Goal: Find specific page/section: Find specific page/section

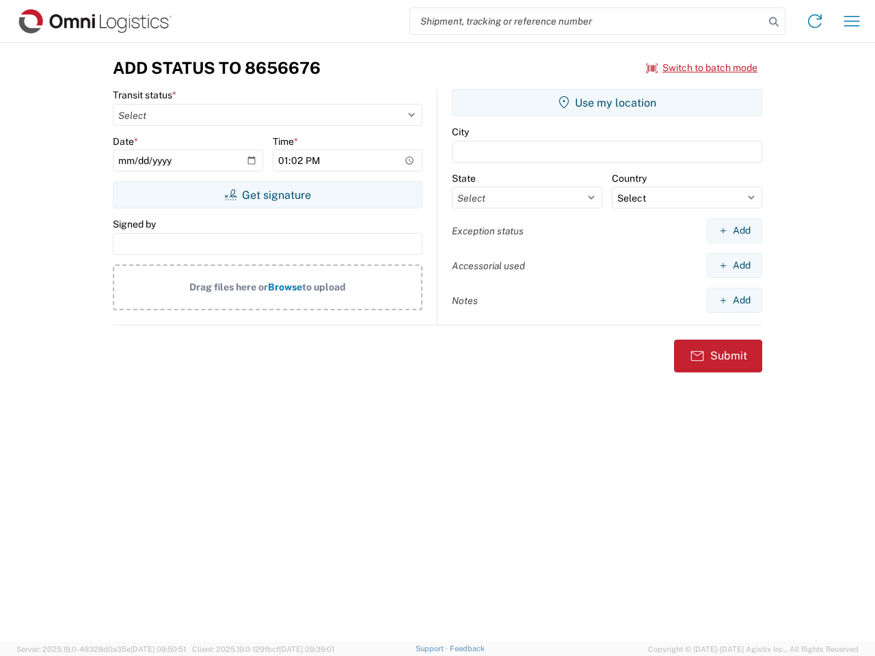
click at [587, 21] on input "search" at bounding box center [587, 21] width 354 height 26
click at [774, 22] on icon at bounding box center [773, 21] width 19 height 19
click at [815, 21] on icon at bounding box center [815, 21] width 22 height 22
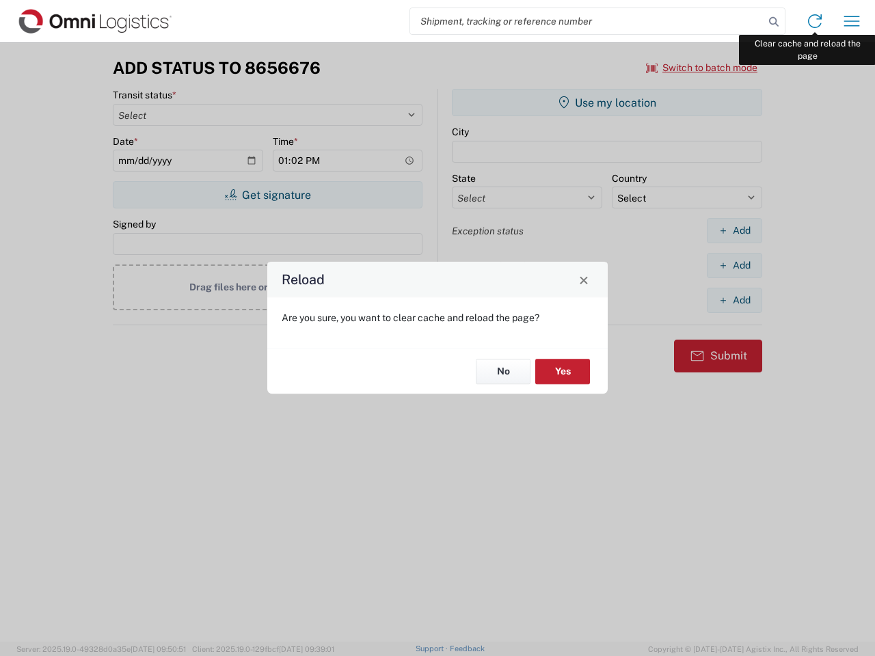
click at [852, 21] on div "Reload Are you sure, you want to clear cache and reload the page? No Yes" at bounding box center [437, 328] width 875 height 656
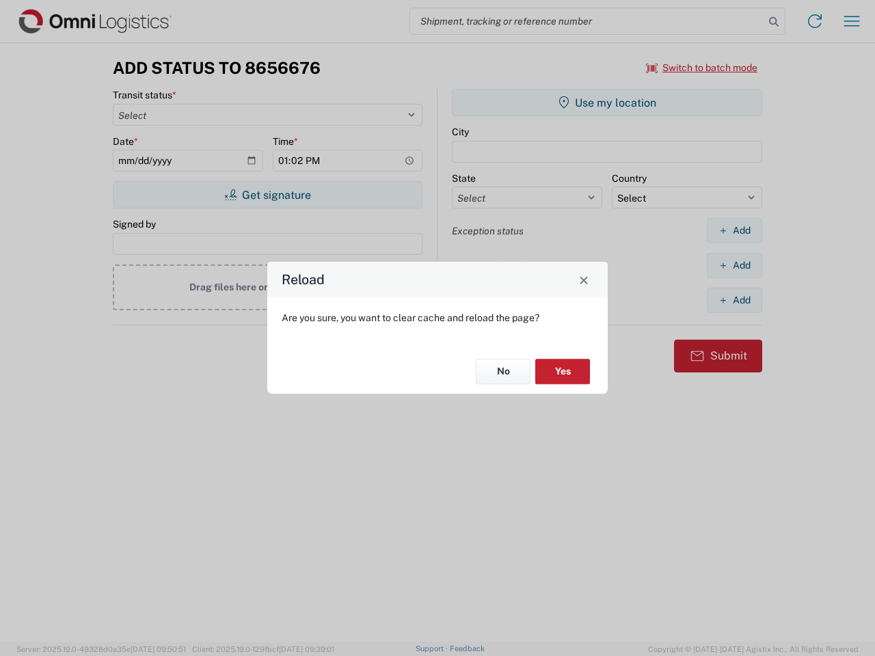
click at [702, 68] on div "Reload Are you sure, you want to clear cache and reload the page? No Yes" at bounding box center [437, 328] width 875 height 656
click at [267, 195] on div "Reload Are you sure, you want to clear cache and reload the page? No Yes" at bounding box center [437, 328] width 875 height 656
click at [607, 103] on div "Reload Are you sure, you want to clear cache and reload the page? No Yes" at bounding box center [437, 328] width 875 height 656
click at [734, 230] on div "Reload Are you sure, you want to clear cache and reload the page? No Yes" at bounding box center [437, 328] width 875 height 656
click at [734, 265] on div "Reload Are you sure, you want to clear cache and reload the page? No Yes" at bounding box center [437, 328] width 875 height 656
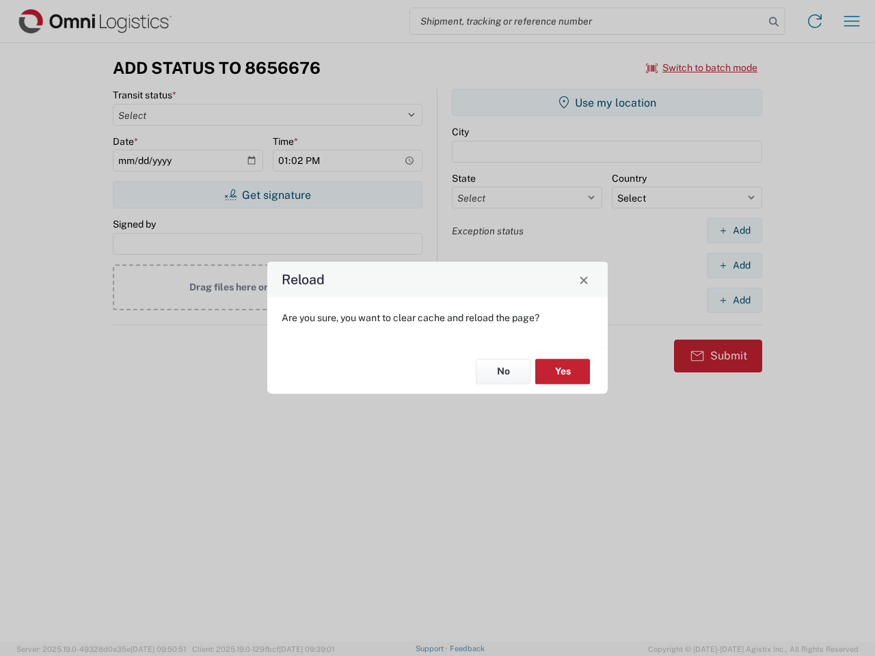
click at [734, 300] on div "Reload Are you sure, you want to clear cache and reload the page? No Yes" at bounding box center [437, 328] width 875 height 656
